Goal: Find specific page/section: Find specific page/section

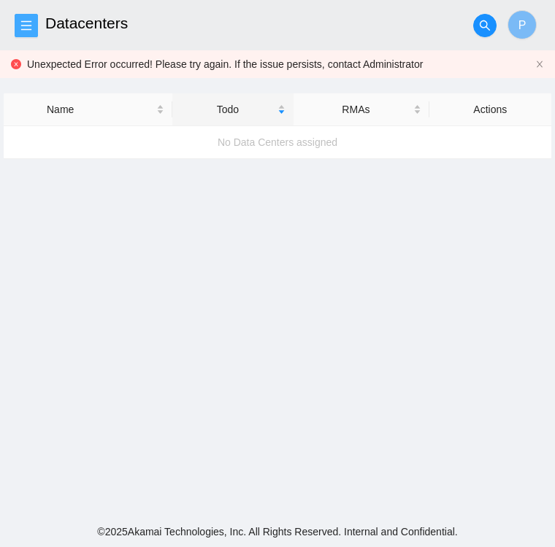
click at [35, 27] on span "menu" at bounding box center [26, 26] width 22 height 12
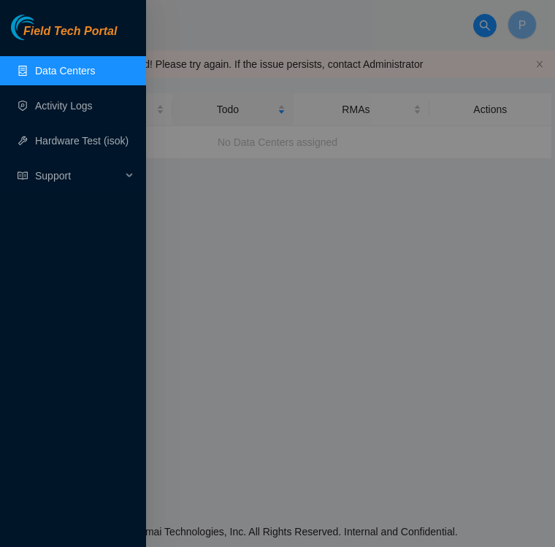
click at [41, 69] on link "Data Centers" at bounding box center [65, 71] width 60 height 12
click at [63, 66] on link "Data Centers" at bounding box center [65, 71] width 60 height 12
click at [72, 65] on link "Data Centers" at bounding box center [65, 71] width 60 height 12
click at [64, 74] on link "Data Centers" at bounding box center [65, 71] width 60 height 12
click at [190, 183] on div at bounding box center [277, 273] width 555 height 547
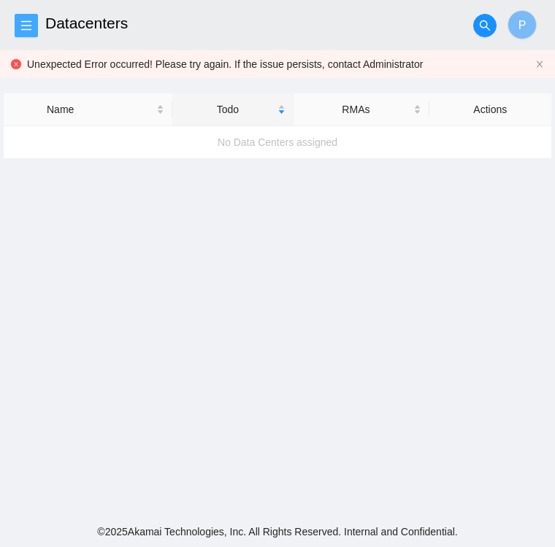
click at [28, 29] on icon "menu" at bounding box center [26, 24] width 10 height 9
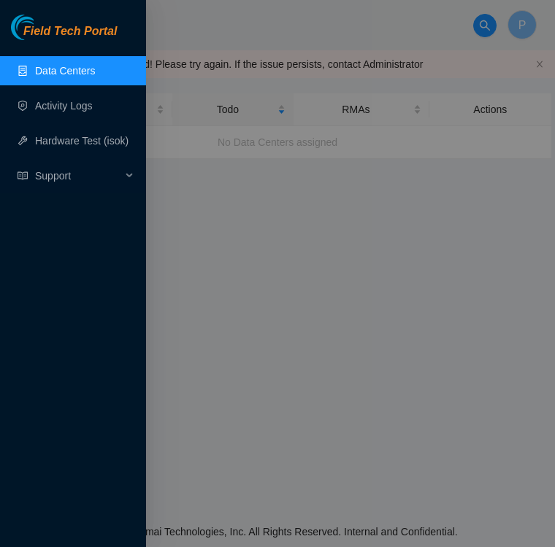
click at [55, 77] on link "Data Centers" at bounding box center [65, 71] width 60 height 12
click at [85, 68] on link "Data Centers" at bounding box center [65, 71] width 60 height 12
click at [59, 183] on span "Support" at bounding box center [78, 175] width 86 height 29
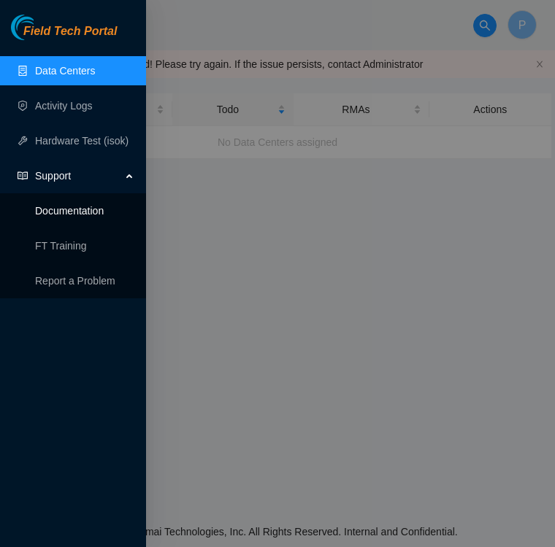
click at [70, 215] on link "Documentation" at bounding box center [69, 211] width 69 height 12
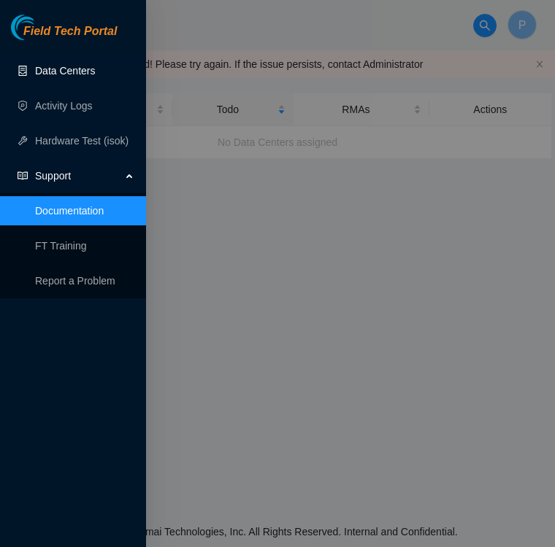
click at [84, 74] on link "Data Centers" at bounding box center [65, 71] width 60 height 12
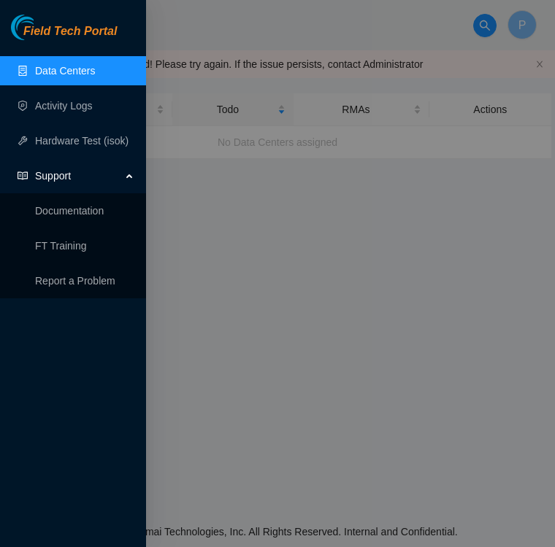
click at [84, 74] on link "Data Centers" at bounding box center [65, 71] width 60 height 12
click at [53, 65] on link "Data Centers" at bounding box center [65, 71] width 60 height 12
click at [177, 20] on div at bounding box center [277, 273] width 555 height 547
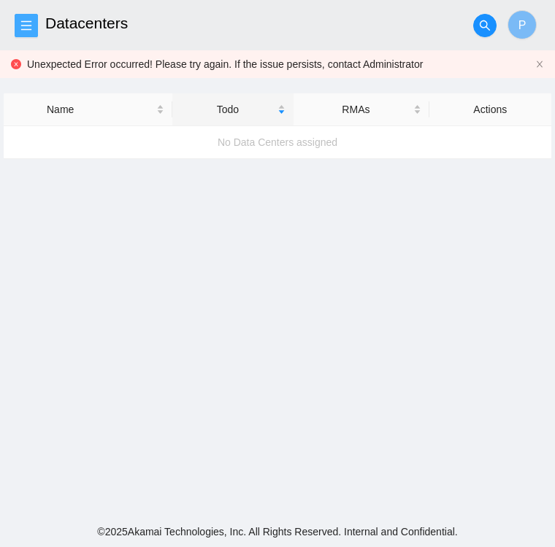
click at [29, 20] on icon "menu" at bounding box center [26, 26] width 12 height 12
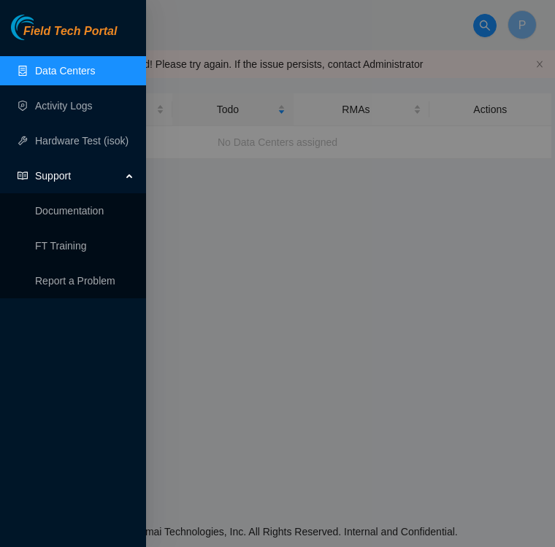
click at [63, 68] on link "Data Centers" at bounding box center [65, 71] width 60 height 12
click at [175, 19] on div at bounding box center [277, 273] width 555 height 547
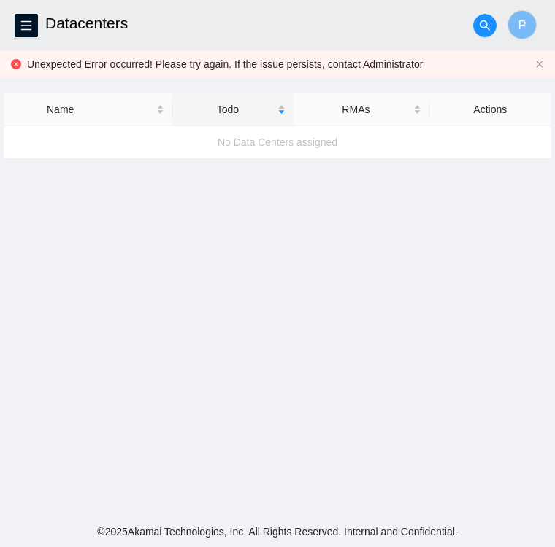
click at [212, 7] on h2 "Datacenters" at bounding box center [229, 23] width 368 height 47
